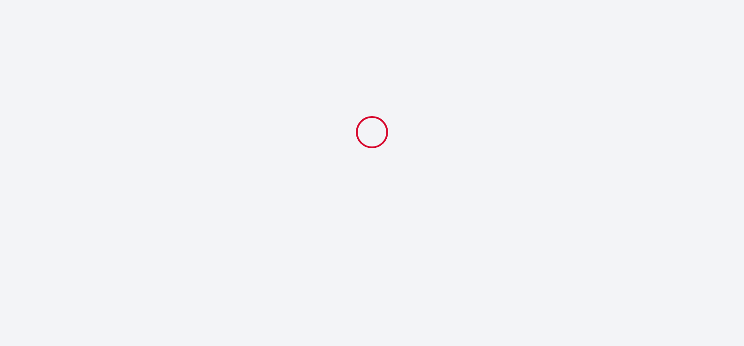
select select
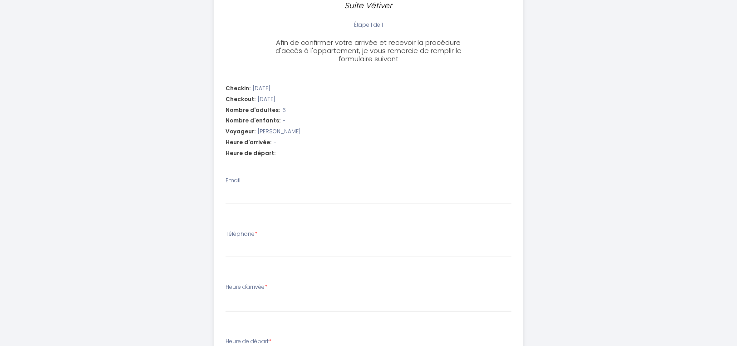
scroll to position [272, 0]
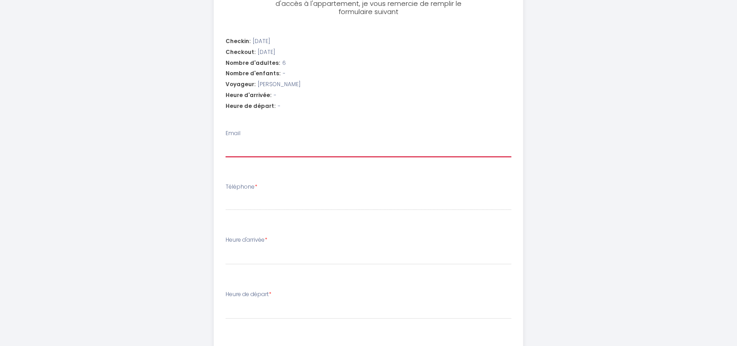
click at [264, 149] on input "Email" at bounding box center [369, 149] width 287 height 16
type input "f"
select select
type input "fr"
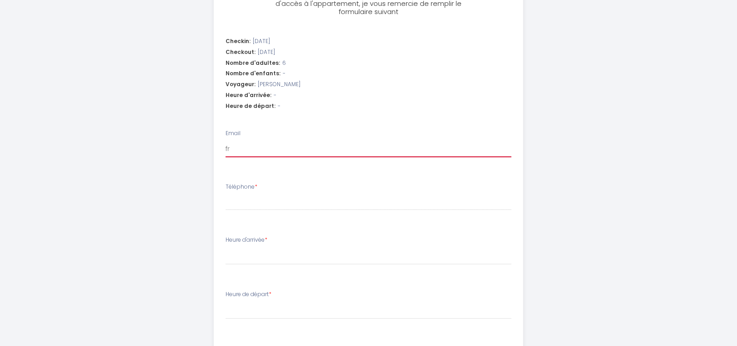
select select
type input "fre"
select select
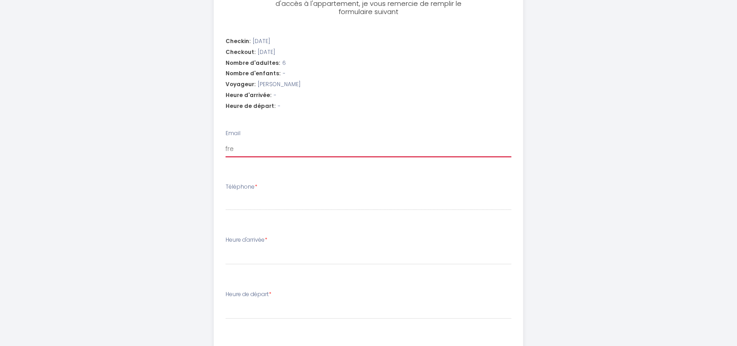
type input "fred"
select select
type input "[PERSON_NAME]"
select select
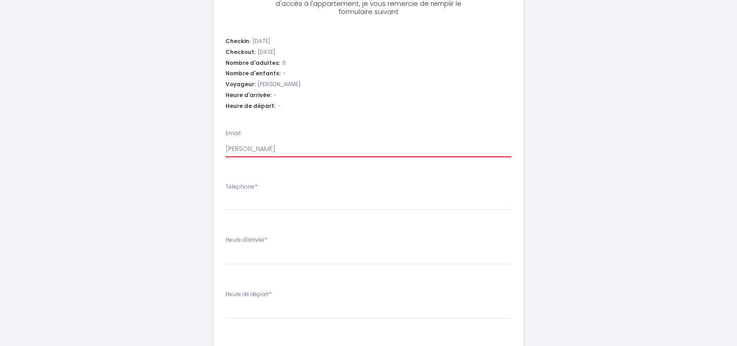
select select
type input "freder"
select select
type input "frederu"
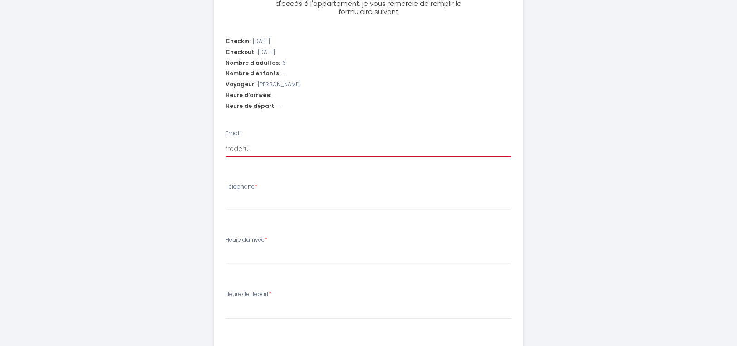
select select
type input "frederuc"
select select
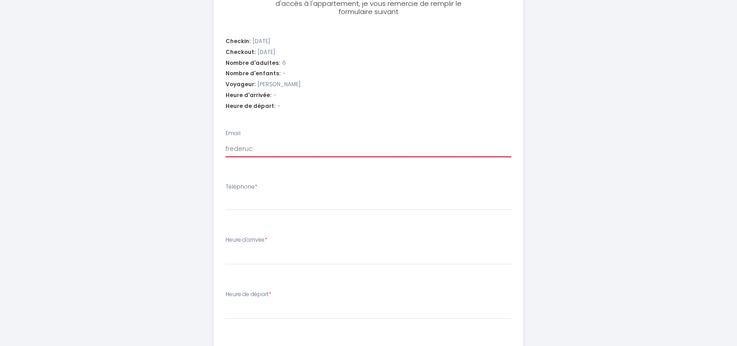
type input "frederu"
select select
type input "freder"
select select
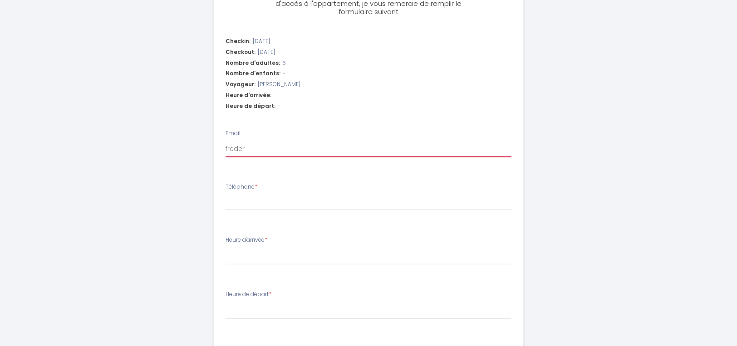
select select
type input "frederi"
select select
type input "[PERSON_NAME]"
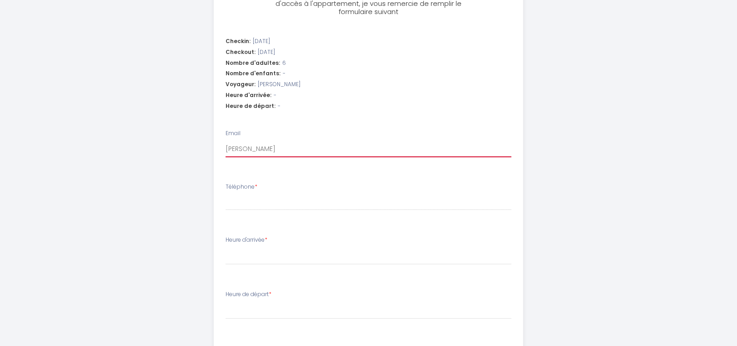
select select
type input "[PERSON_NAME]."
select select
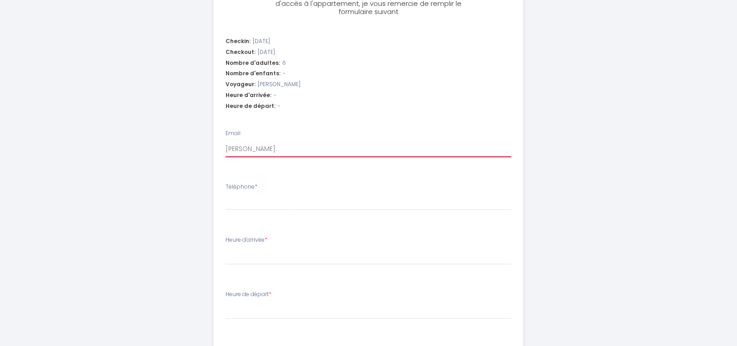
type input "[PERSON_NAME].b"
select select
type input "[DOMAIN_NAME]"
select select
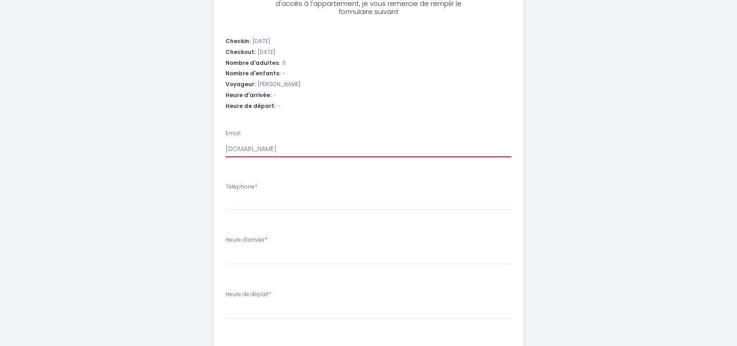
select select
type input "[PERSON_NAME].[MEDICAL_DATA]"
select select
type input "[PERSON_NAME].ball"
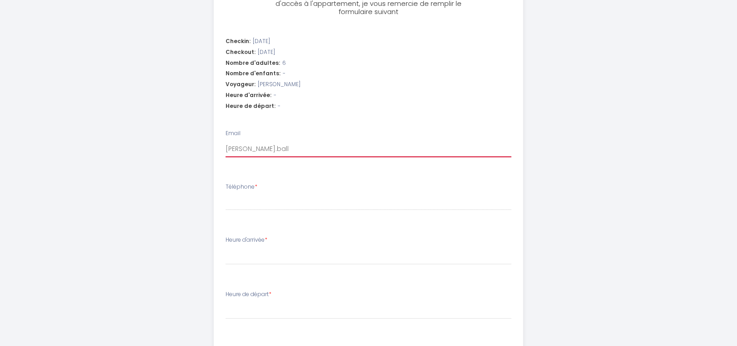
select select
type input "[PERSON_NAME].[PERSON_NAME]"
select select
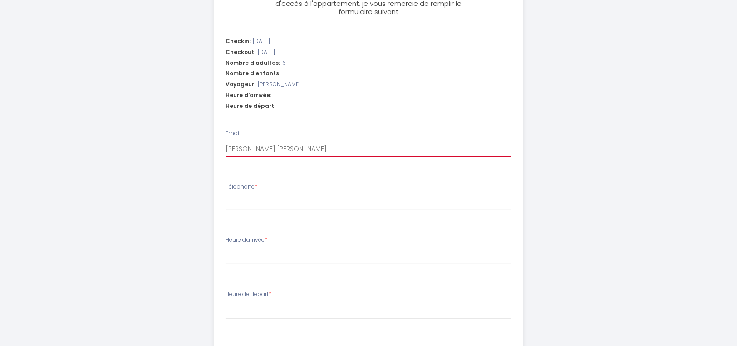
type input "[PERSON_NAME].[PERSON_NAME]"
select select
type input "[PERSON_NAME].[PERSON_NAME]"
select select
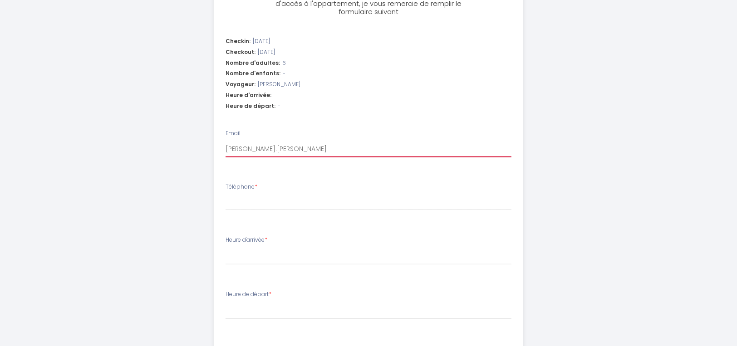
select select
type input "[PERSON_NAME].balland8"
select select
type input "[PERSON_NAME].balland88"
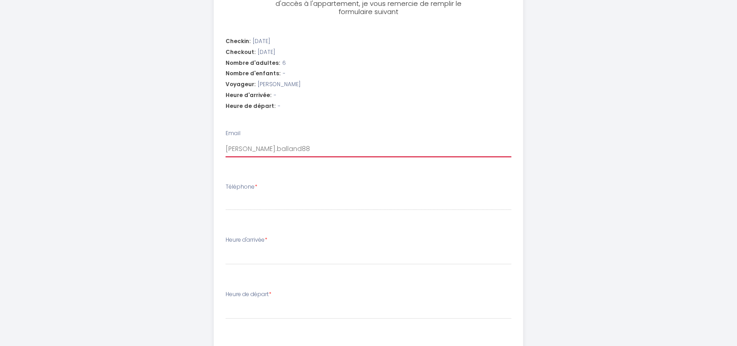
select select
type input "[PERSON_NAME].balland88@"
select select
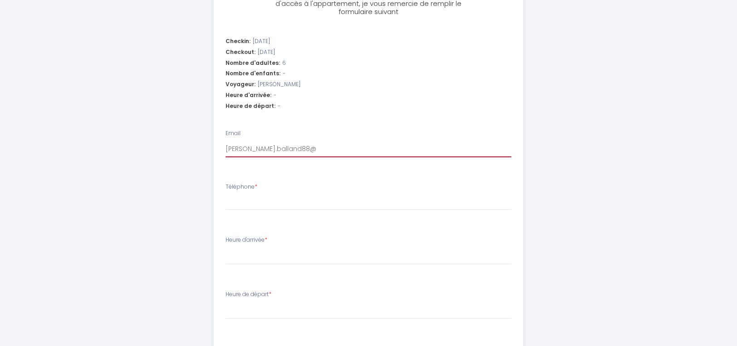
type input "[PERSON_NAME].balland88@f"
select select
type input "[PERSON_NAME].balland88@fr"
select select
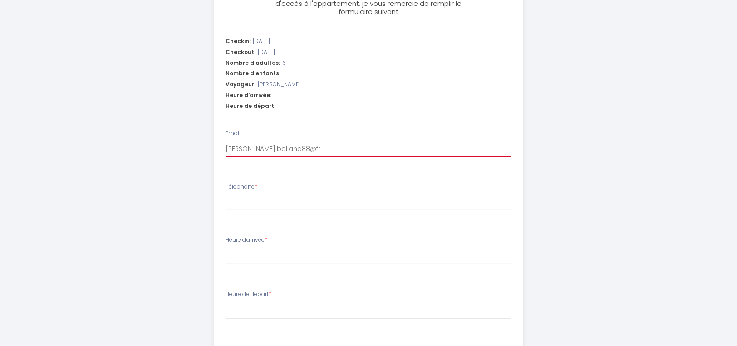
select select
type input "[PERSON_NAME].balland88@fre"
select select
type input "[PERSON_NAME].balland88@free"
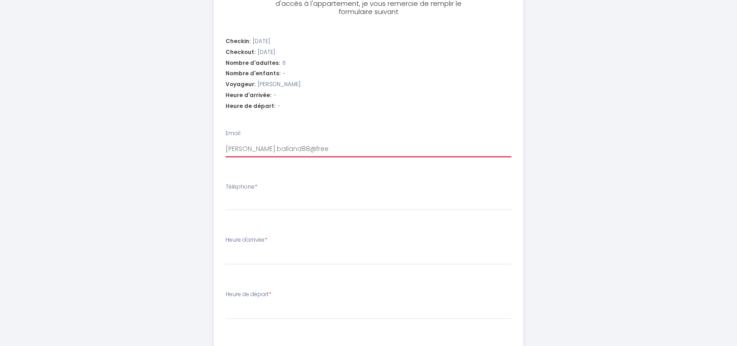
select select
type input "[PERSON_NAME].balland88@free."
select select
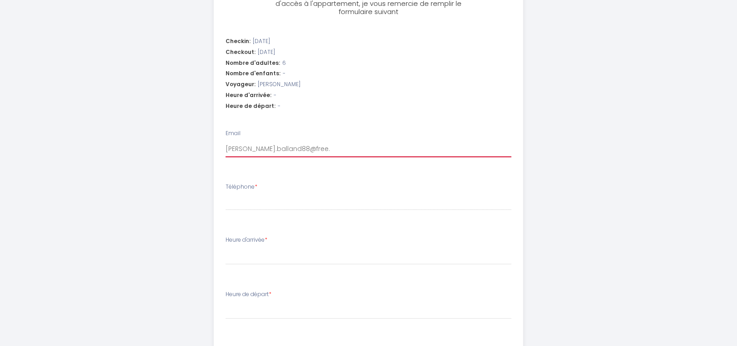
type input "[PERSON_NAME].balland88@free.f"
select select
type input "[PERSON_NAME][EMAIL_ADDRESS][DOMAIN_NAME]"
select select
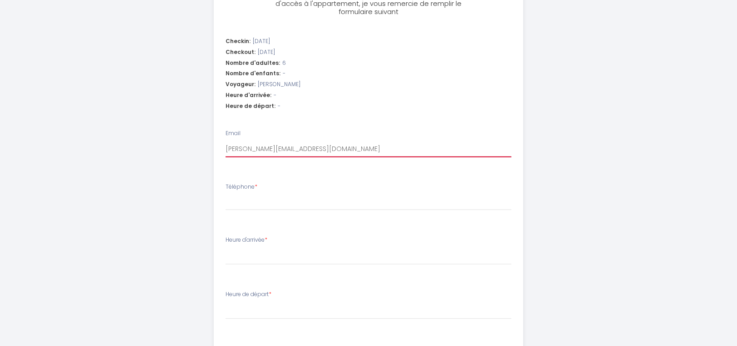
select select
type input "[PERSON_NAME][EMAIL_ADDRESS][DOMAIN_NAME]"
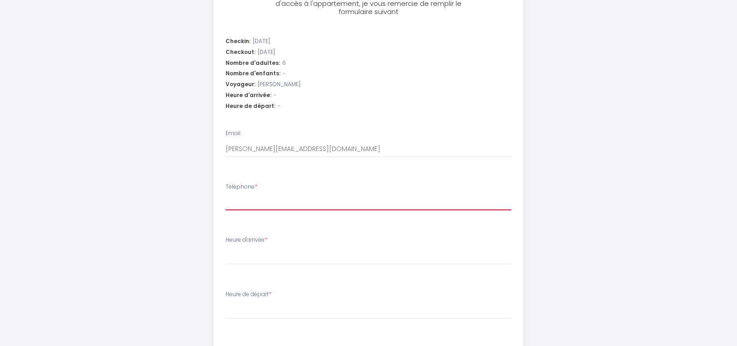
click at [255, 203] on input "Téléphone *" at bounding box center [369, 202] width 287 height 16
type input "0"
select select
type input "06"
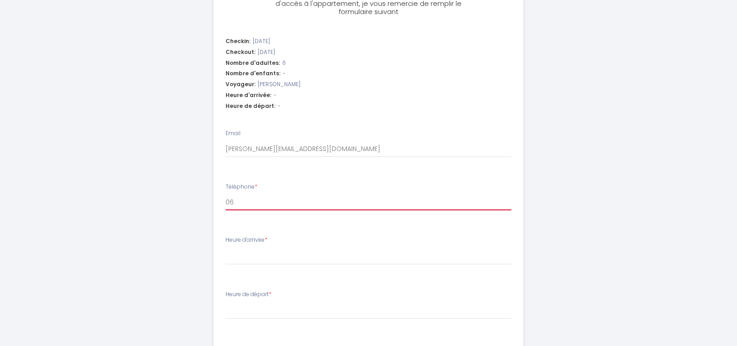
select select
type input "061"
select select
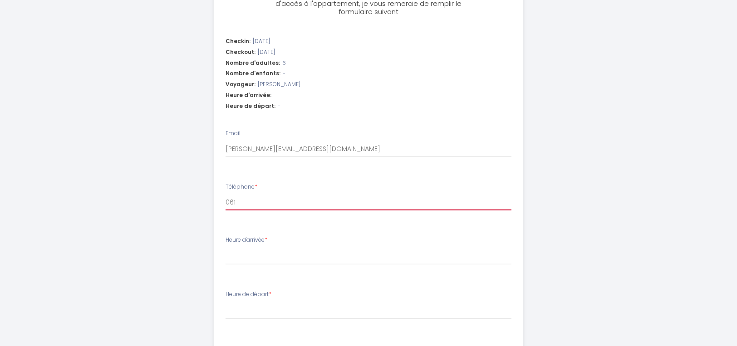
type input "0612"
select select
type input "06125"
select select
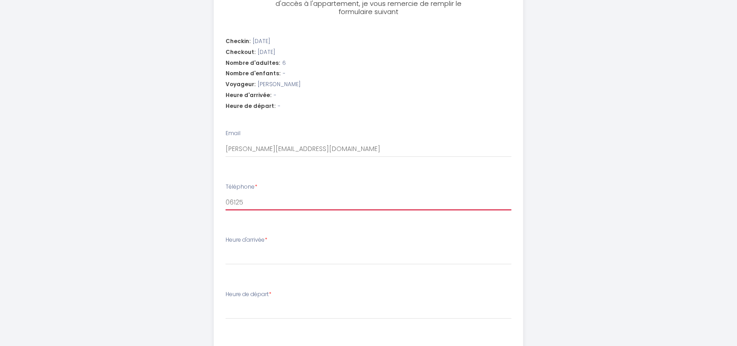
select select
type input "061254"
select select
type input "0612540"
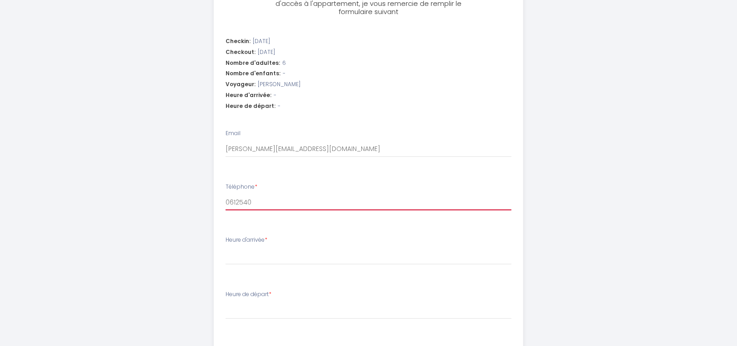
select select
type input "06125400"
select select
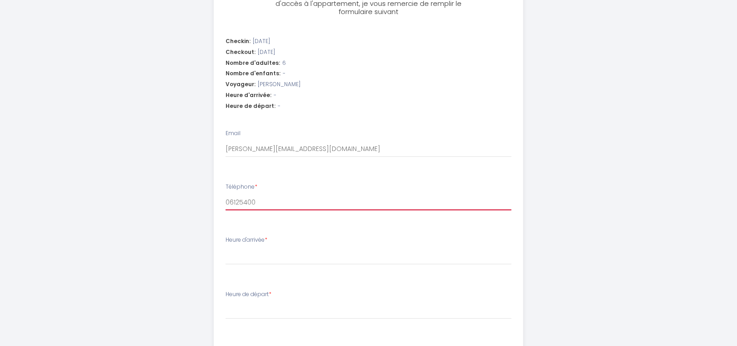
type input "061254008"
select select
type input "0612540087"
select select
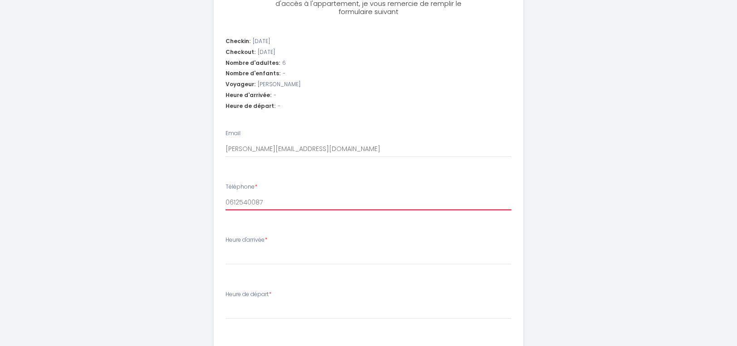
select select
type input "0612540087"
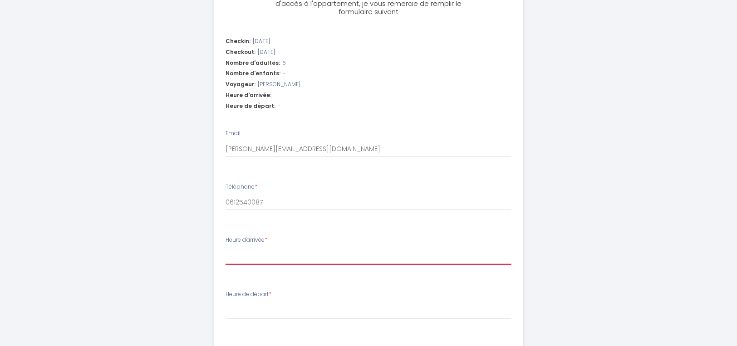
click at [244, 257] on select "15:00 15:30 16:00 16:30 17:00 17:30 18:00 18:30 19:00 19:30 20:00 20:30 21:00 2…" at bounding box center [369, 256] width 287 height 17
select select "17:00"
click at [226, 248] on select "15:00 15:30 16:00 16:30 17:00 17:30 18:00 18:30 19:00 19:30 20:00 20:30 21:00 2…" at bounding box center [369, 256] width 287 height 17
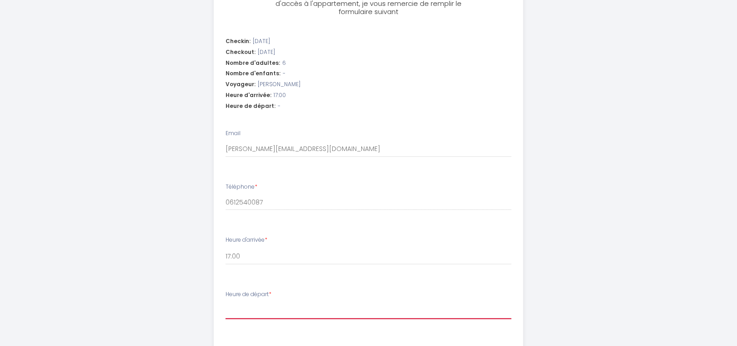
click at [250, 307] on select "00:00 00:30 01:00 01:30 02:00 02:30 03:00 03:30 04:00 04:30 05:00 05:30 06:00 0…" at bounding box center [369, 310] width 287 height 17
click at [226, 302] on select "00:00 00:30 01:00 01:30 02:00 02:30 03:00 03:30 04:00 04:30 05:00 05:30 06:00 0…" at bounding box center [369, 310] width 287 height 17
click at [245, 310] on select "00:00 00:30 01:00 01:30 02:00 02:30 03:00 03:30 04:00 04:30 05:00 05:30 06:00 0…" at bounding box center [369, 310] width 287 height 17
select select "10:00"
click at [226, 302] on select "00:00 00:30 01:00 01:30 02:00 02:30 03:00 03:30 04:00 04:30 05:00 05:30 06:00 0…" at bounding box center [369, 310] width 287 height 17
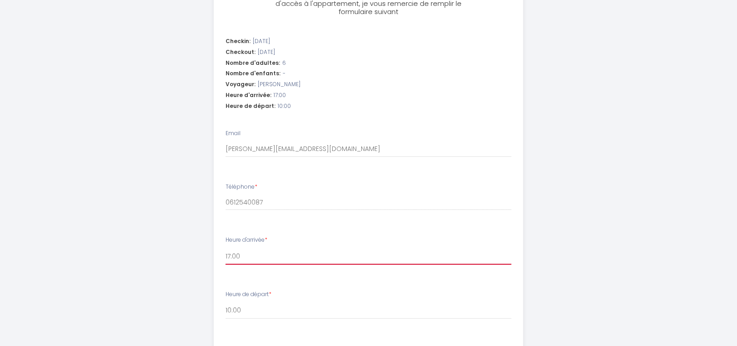
click at [250, 253] on select "15:00 15:30 16:00 16:30 17:00 17:30 18:00 18:30 19:00 19:30 20:00 20:30 21:00 2…" at bounding box center [369, 256] width 287 height 17
click at [226, 248] on select "15:00 15:30 16:00 16:30 17:00 17:30 18:00 18:30 19:00 19:30 20:00 20:30 21:00 2…" at bounding box center [369, 256] width 287 height 17
click at [232, 254] on select "15:00 15:30 16:00 16:30 17:00 17:30 18:00 18:30 19:00 19:30 20:00 20:30 21:00 2…" at bounding box center [369, 256] width 287 height 17
click at [240, 257] on select "15:00 15:30 16:00 16:30 17:00 17:30 18:00 18:30 19:00 19:30 20:00 20:30 21:00 2…" at bounding box center [369, 256] width 287 height 17
click at [236, 261] on select "15:00 15:30 16:00 16:30 17:00 17:30 18:00 18:30 19:00 19:30 20:00 20:30 21:00 2…" at bounding box center [369, 256] width 287 height 17
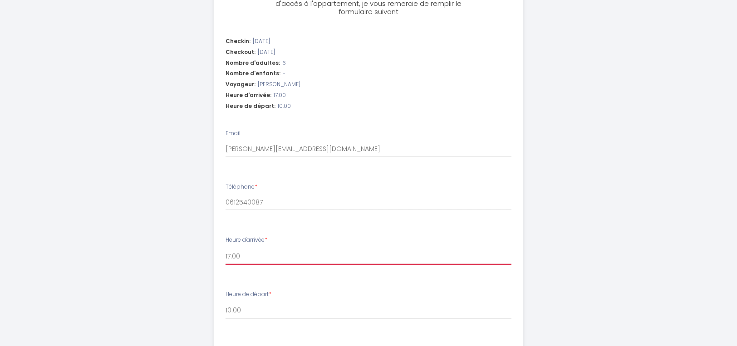
select select "15:30"
click at [226, 248] on select "15:00 15:30 16:00 16:30 17:00 17:30 18:00 18:30 19:00 19:30 20:00 20:30 21:00 2…" at bounding box center [369, 256] width 287 height 17
drag, startPoint x: 271, startPoint y: 97, endPoint x: 285, endPoint y: 97, distance: 13.6
click at [285, 97] on div "Heure d'arrivée: 15:30" at bounding box center [369, 95] width 287 height 9
click at [235, 255] on select "15:00 15:30 16:00 16:30 17:00 17:30 18:00 18:30 19:00 19:30 20:00 20:30 21:00 2…" at bounding box center [369, 256] width 287 height 17
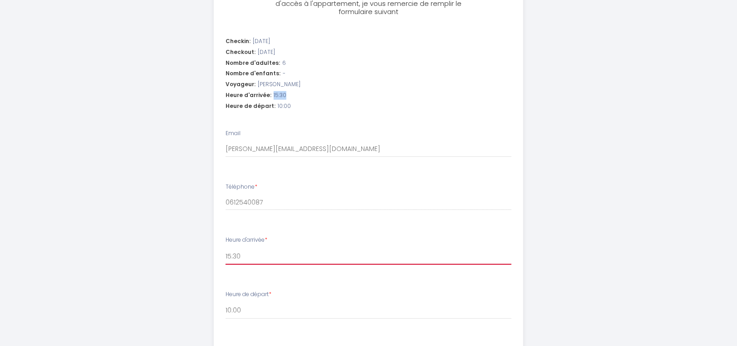
click at [235, 255] on select "15:00 15:30 16:00 16:30 17:00 17:30 18:00 18:30 19:00 19:30 20:00 20:30 21:00 2…" at bounding box center [369, 256] width 287 height 17
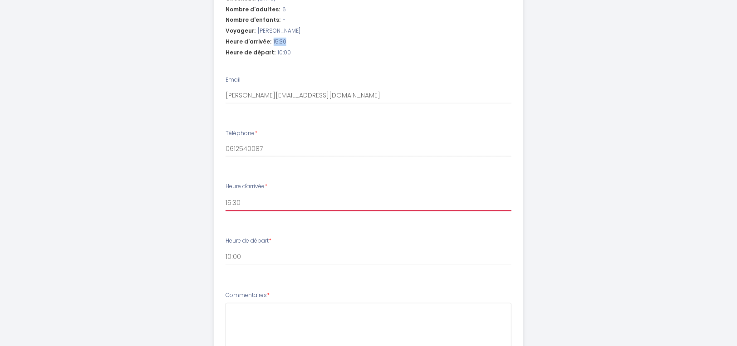
scroll to position [363, 0]
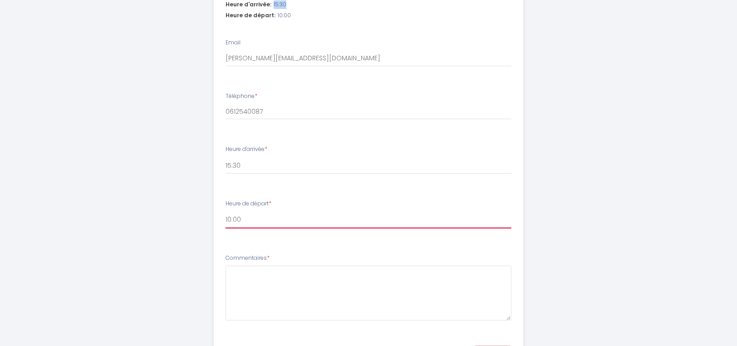
click at [231, 223] on select "00:00 00:30 01:00 01:30 02:00 02:30 03:00 03:30 04:00 04:30 05:00 05:30 06:00 0…" at bounding box center [369, 220] width 287 height 17
click at [226, 212] on select "00:00 00:30 01:00 01:30 02:00 02:30 03:00 03:30 04:00 04:30 05:00 05:30 06:00 0…" at bounding box center [369, 220] width 287 height 17
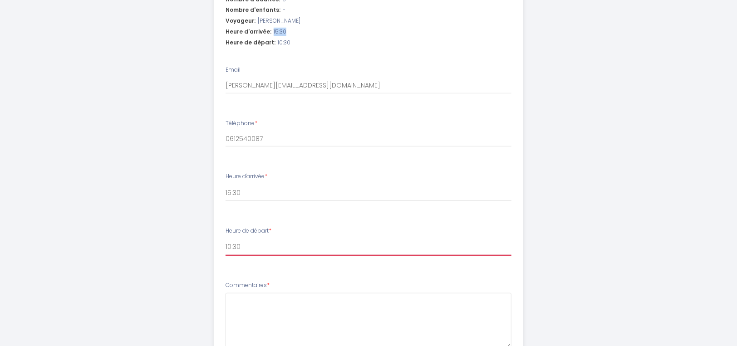
scroll to position [318, 0]
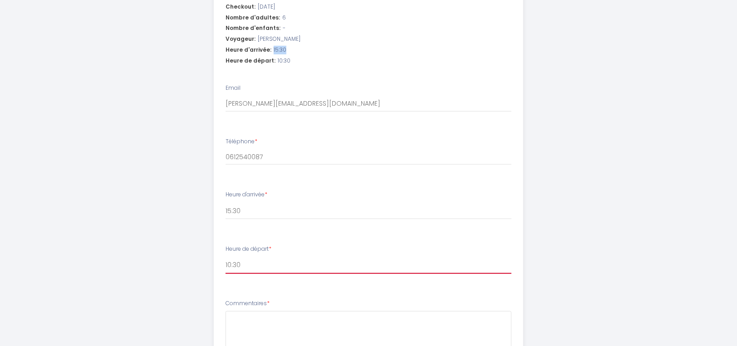
click at [234, 263] on select "00:00 00:30 01:00 01:30 02:00 02:30 03:00 03:30 04:00 04:30 05:00 05:30 06:00 0…" at bounding box center [369, 265] width 287 height 17
select select "11:00"
click at [226, 257] on select "00:00 00:30 01:00 01:30 02:00 02:30 03:00 03:30 04:00 04:30 05:00 05:30 06:00 0…" at bounding box center [369, 265] width 287 height 17
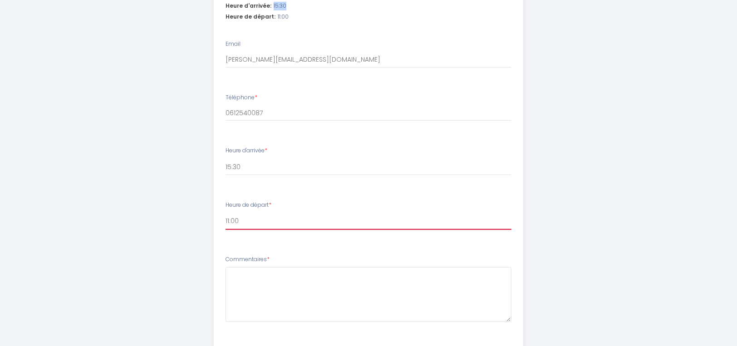
scroll to position [408, 0]
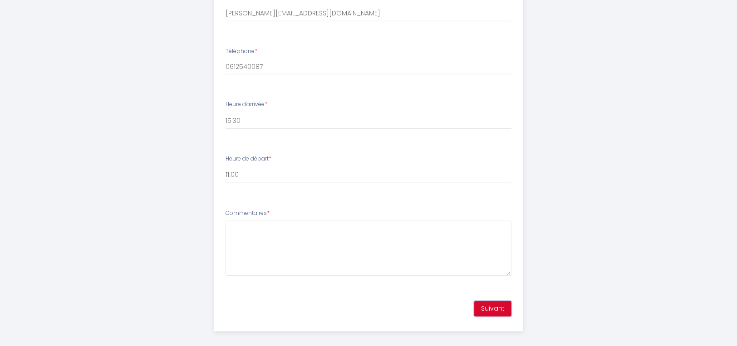
click at [497, 302] on button "Suivant" at bounding box center [493, 309] width 37 height 15
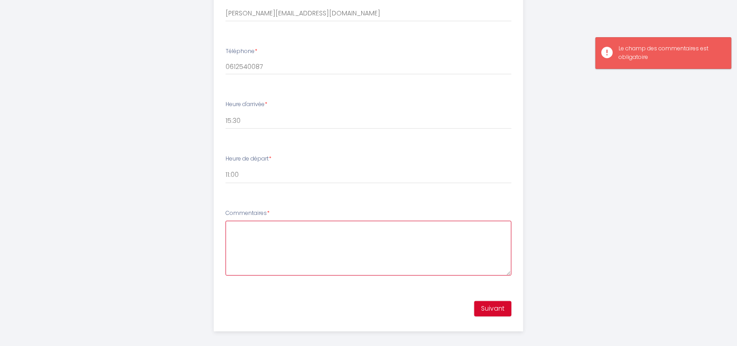
click at [267, 235] on textarea "Commentaires *" at bounding box center [369, 248] width 287 height 55
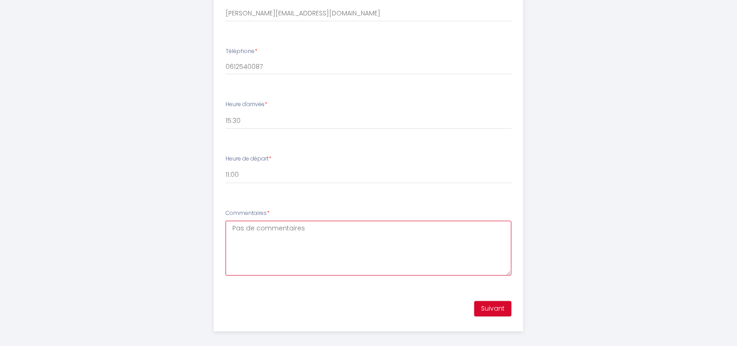
type textarea "Pas de commentaires"
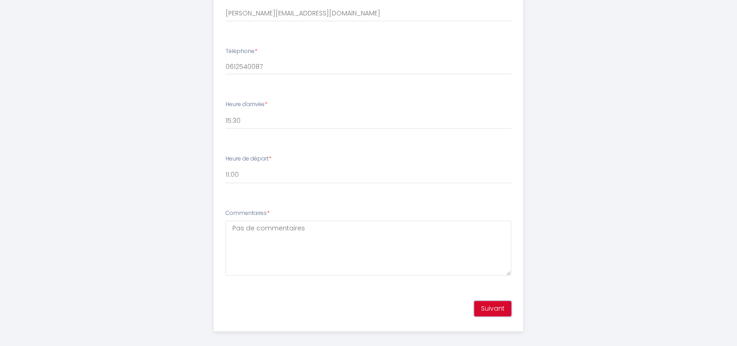
click at [495, 306] on button "Suivant" at bounding box center [493, 309] width 37 height 15
